Goal: Information Seeking & Learning: Check status

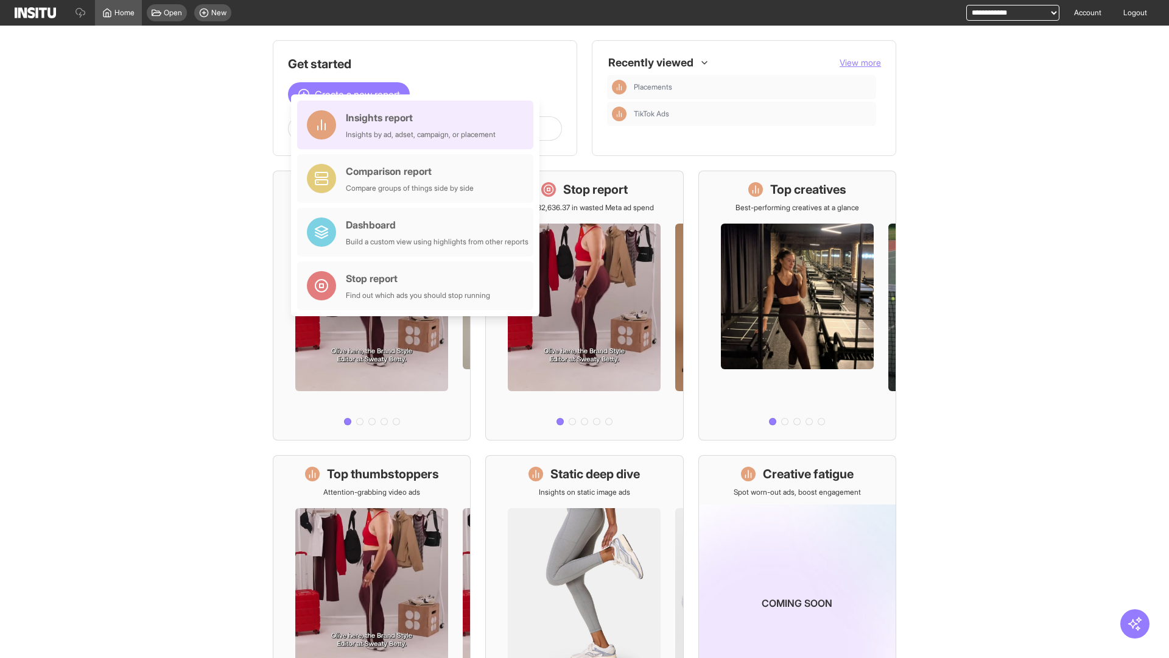
click at [418, 125] on div "Insights report Insights by ad, adset, campaign, or placement" at bounding box center [421, 124] width 150 height 29
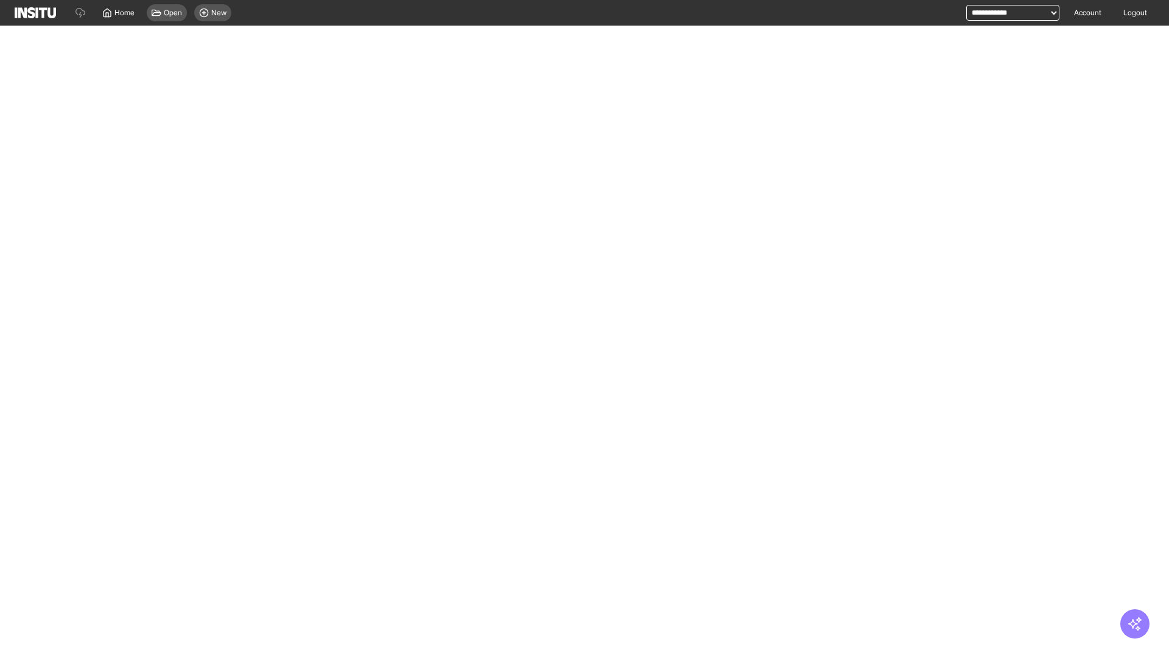
select select "**"
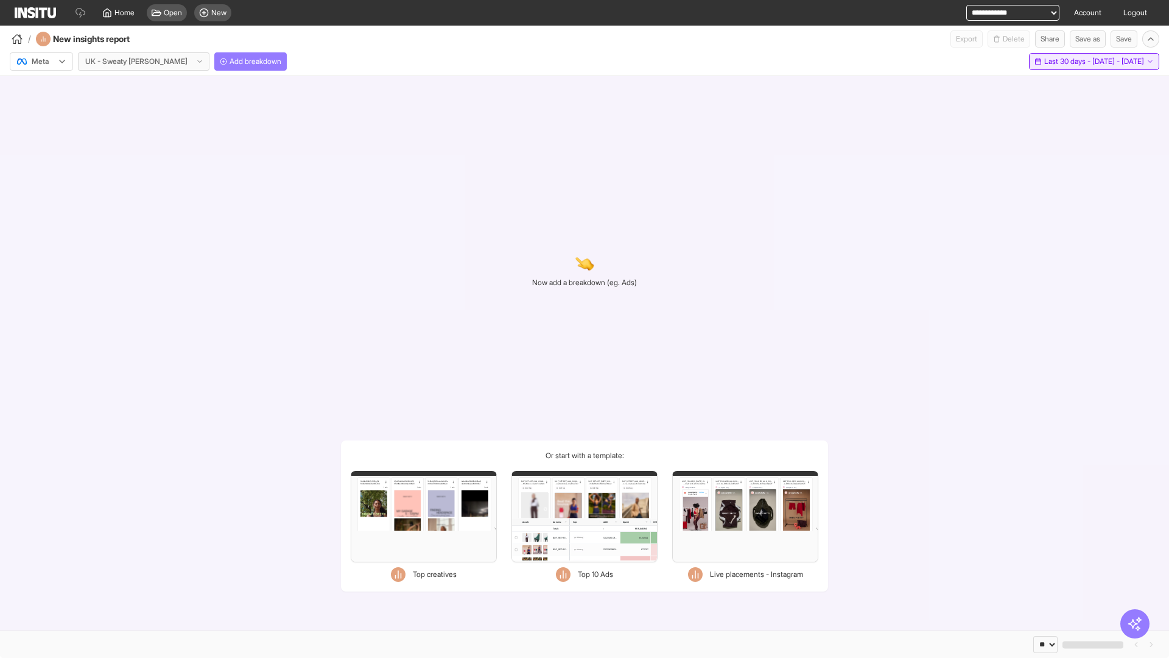
click at [1078, 61] on span "Last 30 days - [DATE] - [DATE]" at bounding box center [1094, 62] width 100 height 10
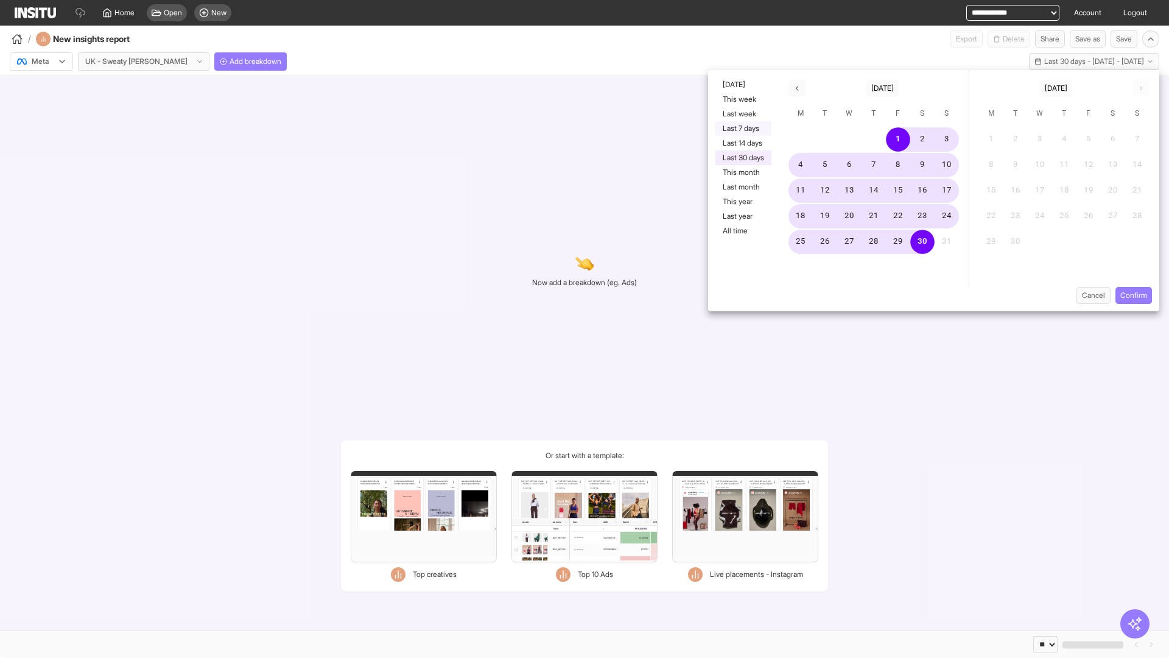
click at [742, 128] on button "Last 7 days" at bounding box center [743, 128] width 56 height 15
